Goal: Transaction & Acquisition: Purchase product/service

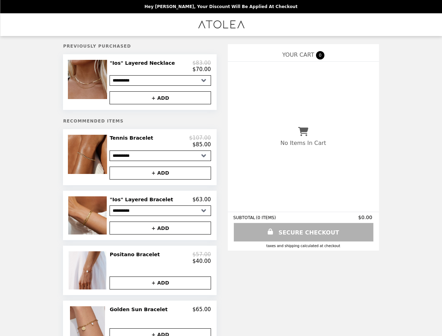
click at [98, 83] on img at bounding box center [88, 79] width 41 height 39
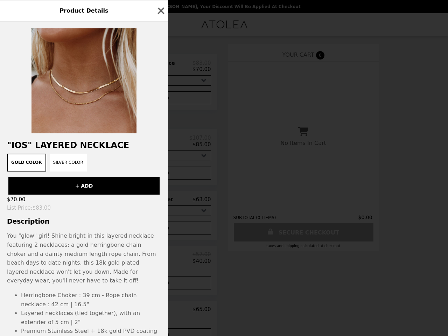
click at [160, 68] on div "Product Details "Ios" Layered Necklace Gold Color Silver Color + ADD $70.00 Lis…" at bounding box center [224, 168] width 448 height 336
click at [160, 100] on div at bounding box center [84, 77] width 168 height 112
click at [98, 160] on div "Gold Color Silver Color" at bounding box center [84, 163] width 160 height 18
click at [160, 145] on div "Product Details "Ios" Layered Necklace Gold Color Silver Color + ADD $70.00 Lis…" at bounding box center [224, 168] width 448 height 336
click at [160, 177] on div "+ ADD" at bounding box center [84, 183] width 168 height 23
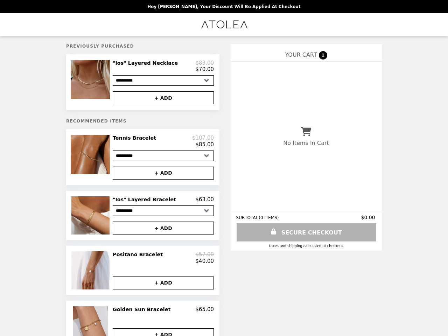
click at [98, 219] on img at bounding box center [91, 215] width 40 height 38
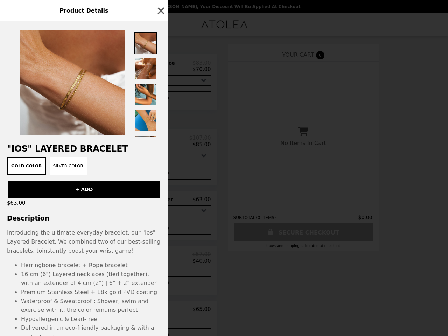
click at [160, 204] on div "Product Details "Ios" Layered Bracelet Gold Color Silver Color + ADD $63.00 Des…" at bounding box center [224, 168] width 448 height 336
click at [160, 232] on div "Introducing the ultimate everyday bracelet, our "Ios" Layered Bracelet. We comb…" at bounding box center [84, 241] width 154 height 27
click at [98, 276] on li "16 cm (6") Layered necklaces (tied together), with an extender of 4 cm (2") | 6…" at bounding box center [91, 279] width 140 height 18
